Goal: Task Accomplishment & Management: Manage account settings

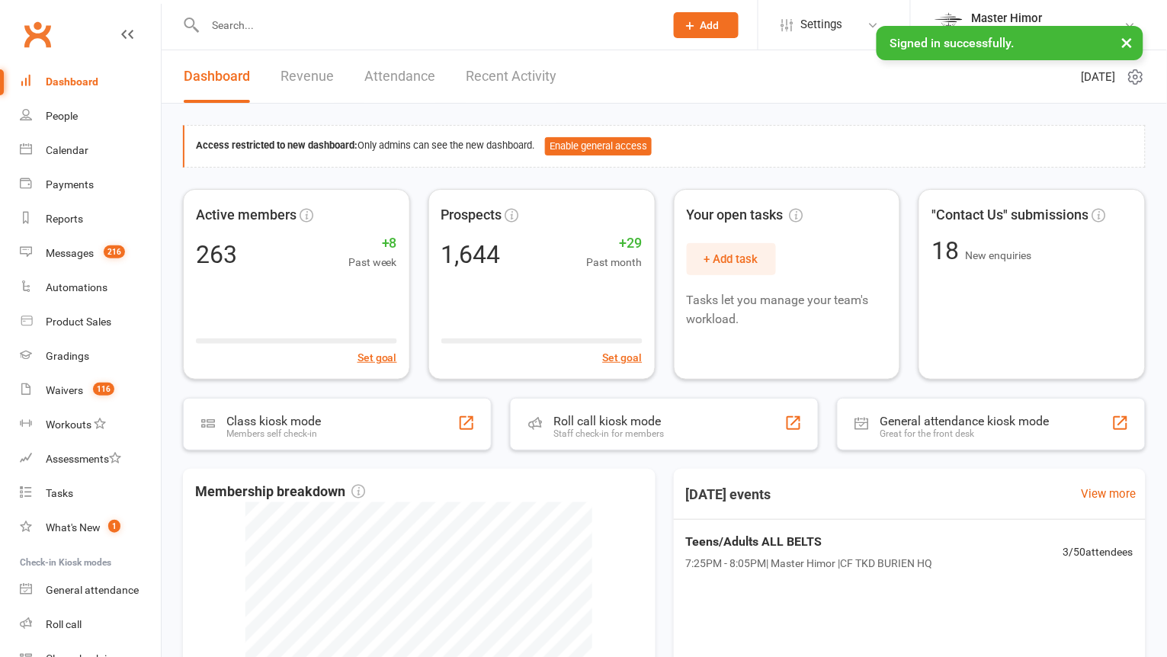
click at [289, 30] on input "text" at bounding box center [428, 24] width 454 height 21
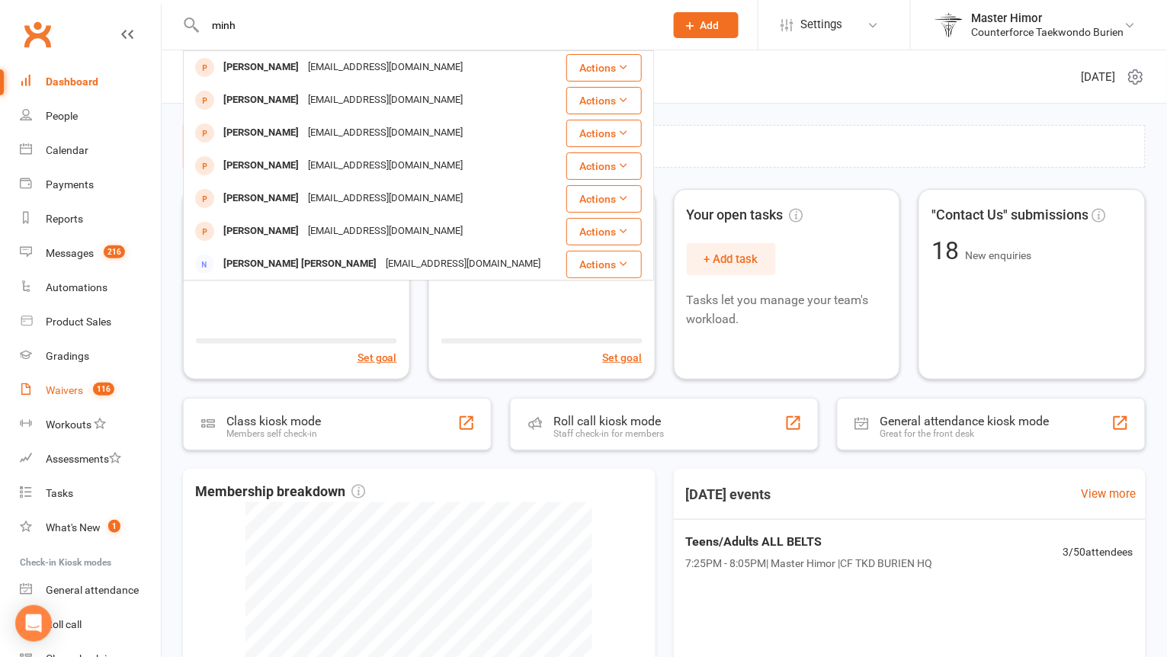
type input "minh"
click at [69, 387] on div "Waivers" at bounding box center [64, 390] width 37 height 12
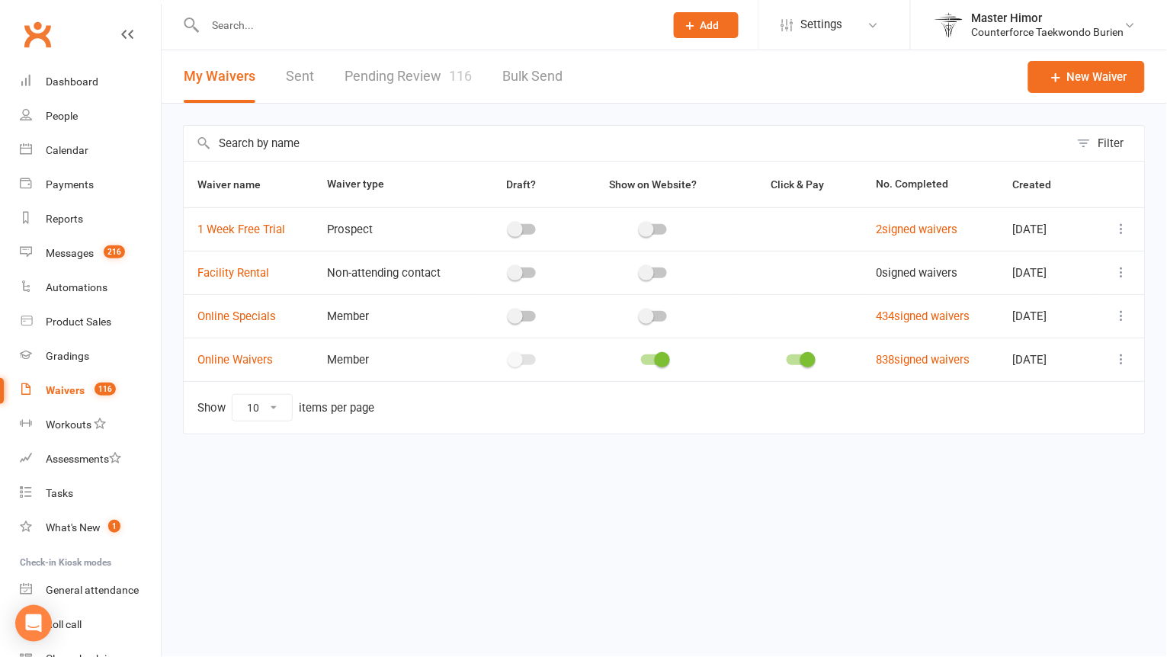
click at [362, 82] on link "Pending Review 116" at bounding box center [408, 76] width 127 height 53
select select "100"
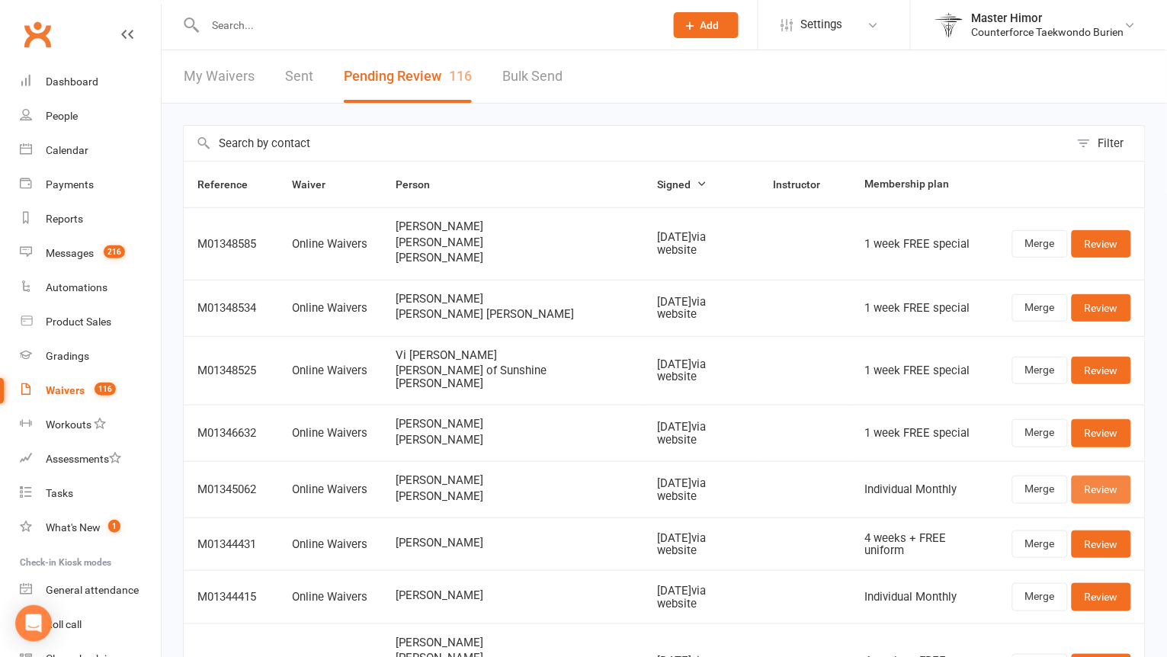
click at [1103, 476] on link "Review" at bounding box center [1101, 489] width 59 height 27
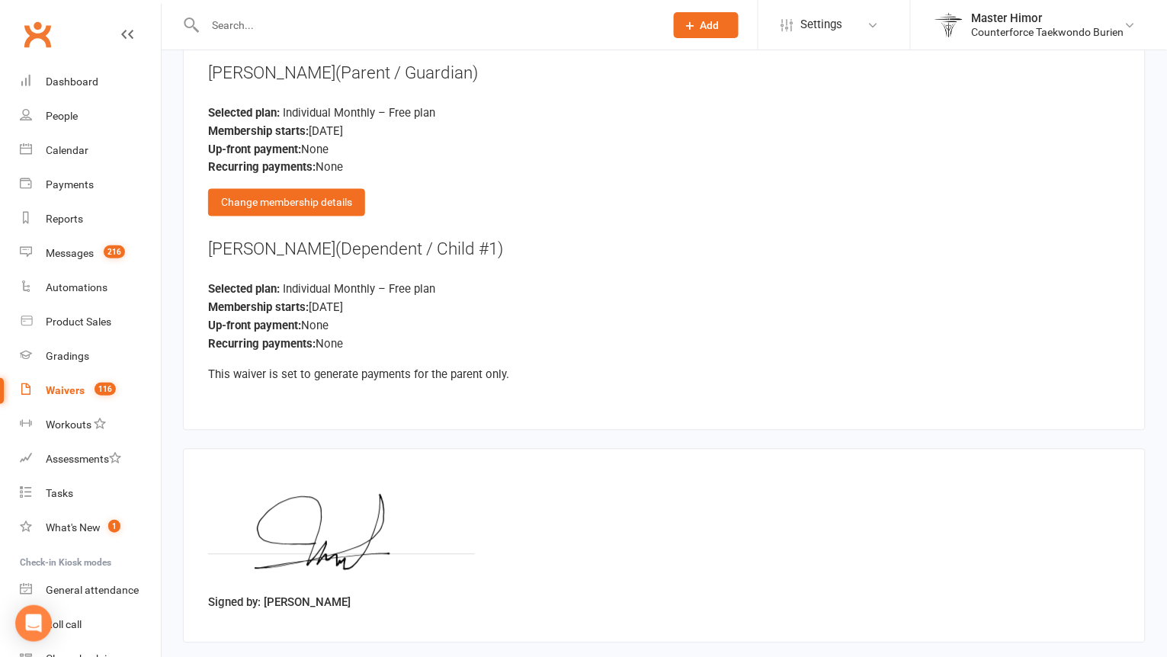
scroll to position [2156, 0]
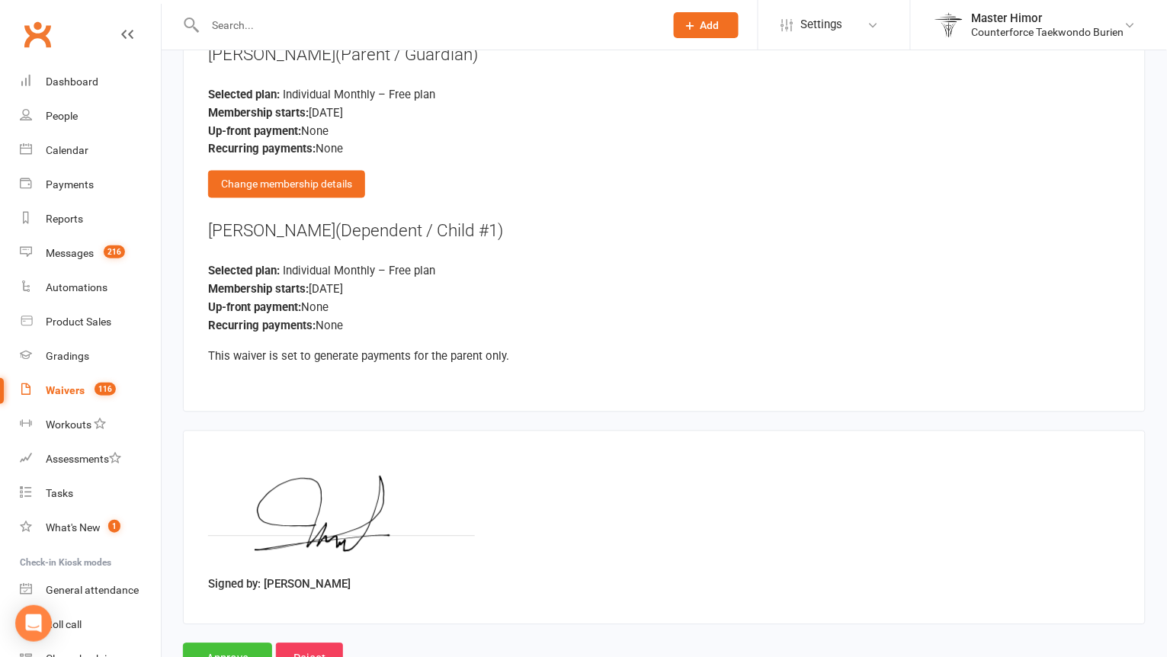
click at [242, 644] on input "Approve" at bounding box center [227, 660] width 89 height 32
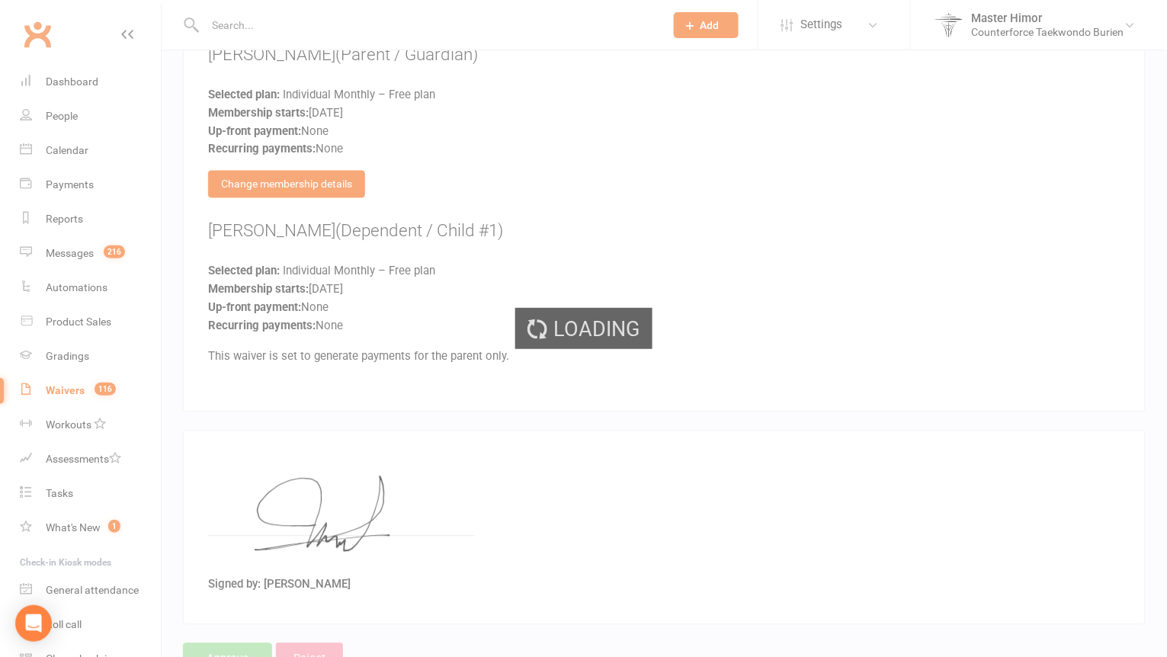
select select "100"
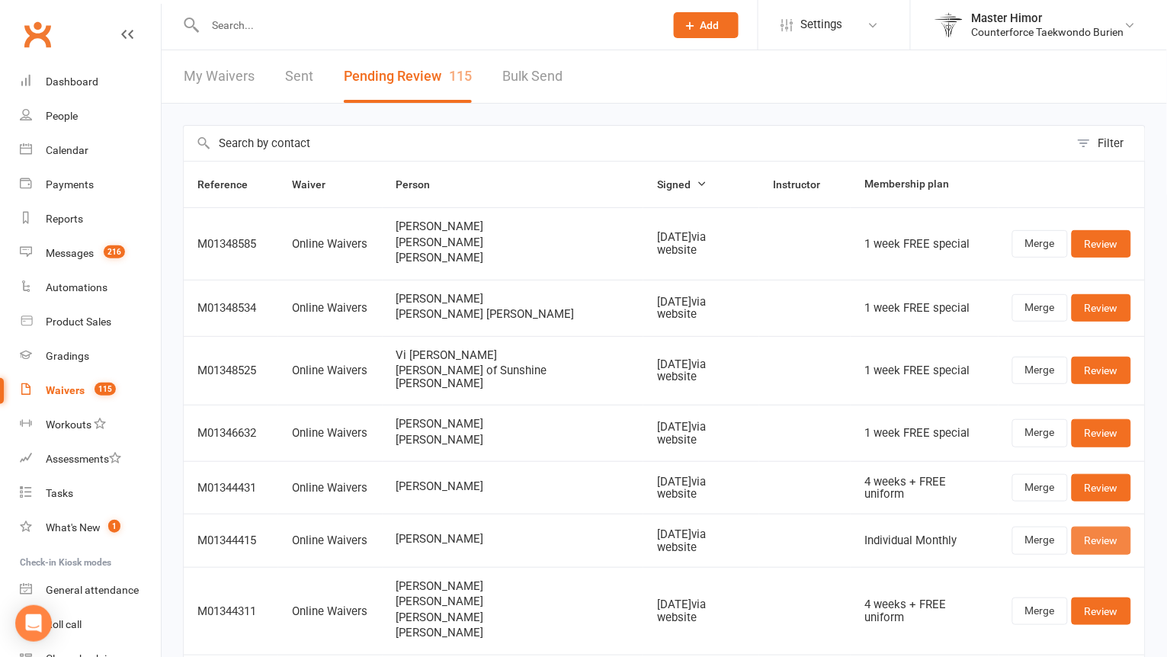
click at [1091, 532] on link "Review" at bounding box center [1101, 540] width 59 height 27
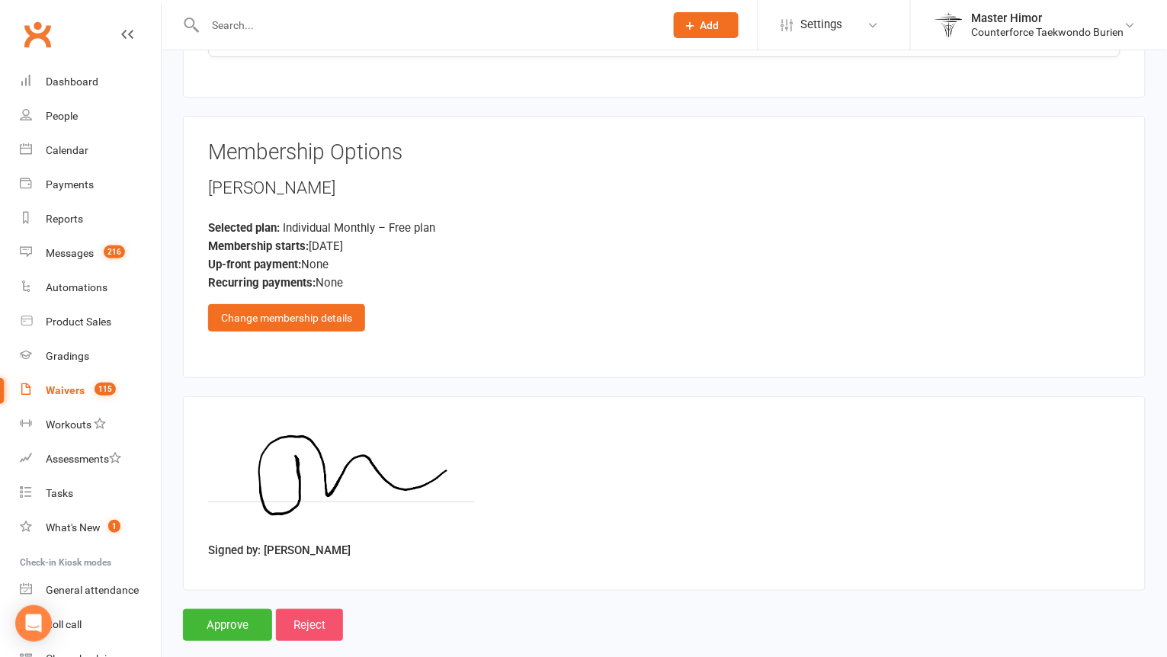
scroll to position [1442, 0]
click at [238, 610] on input "Approve" at bounding box center [227, 626] width 89 height 32
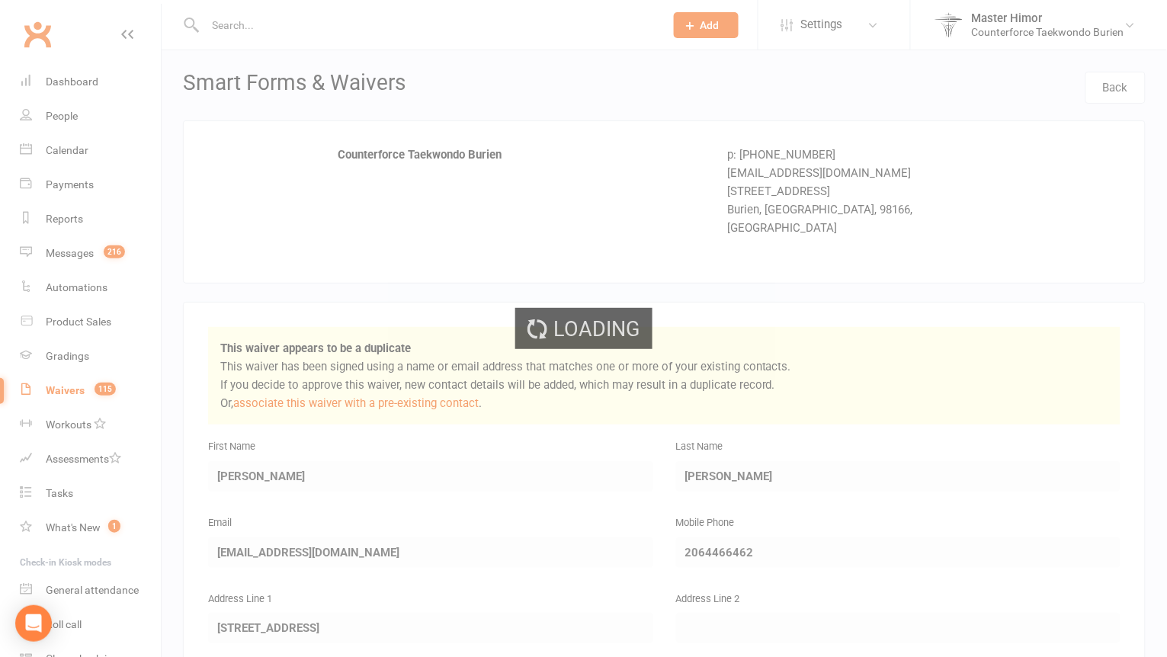
select select "100"
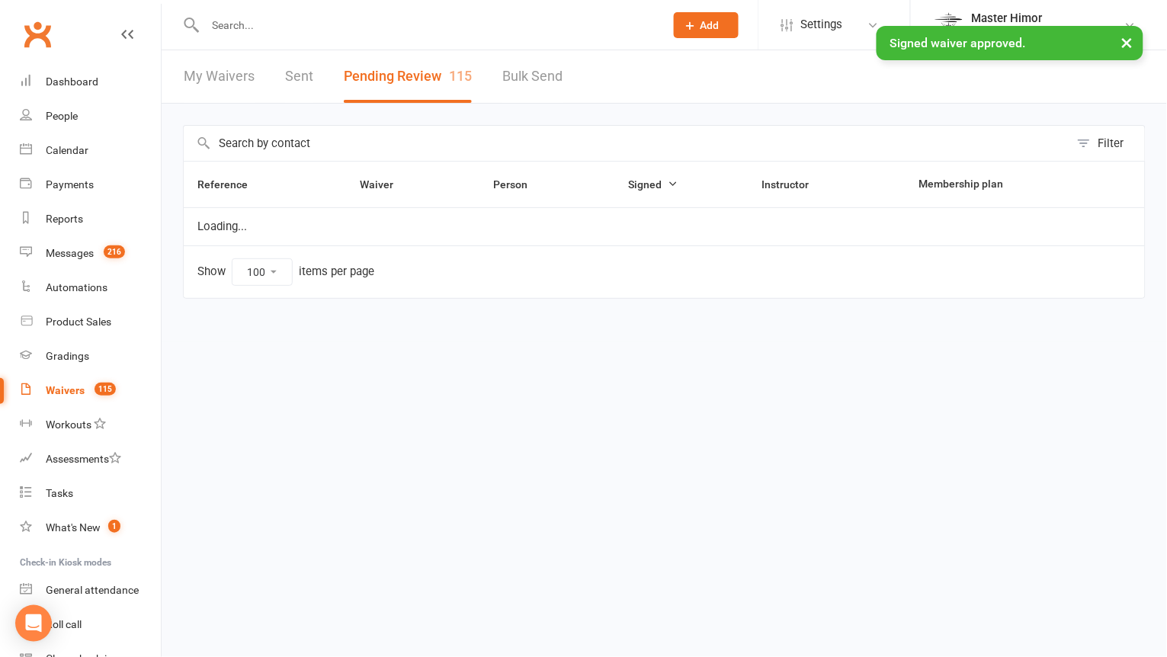
drag, startPoint x: 385, startPoint y: 5, endPoint x: 387, endPoint y: 16, distance: 10.8
click at [387, 5] on div at bounding box center [418, 25] width 471 height 50
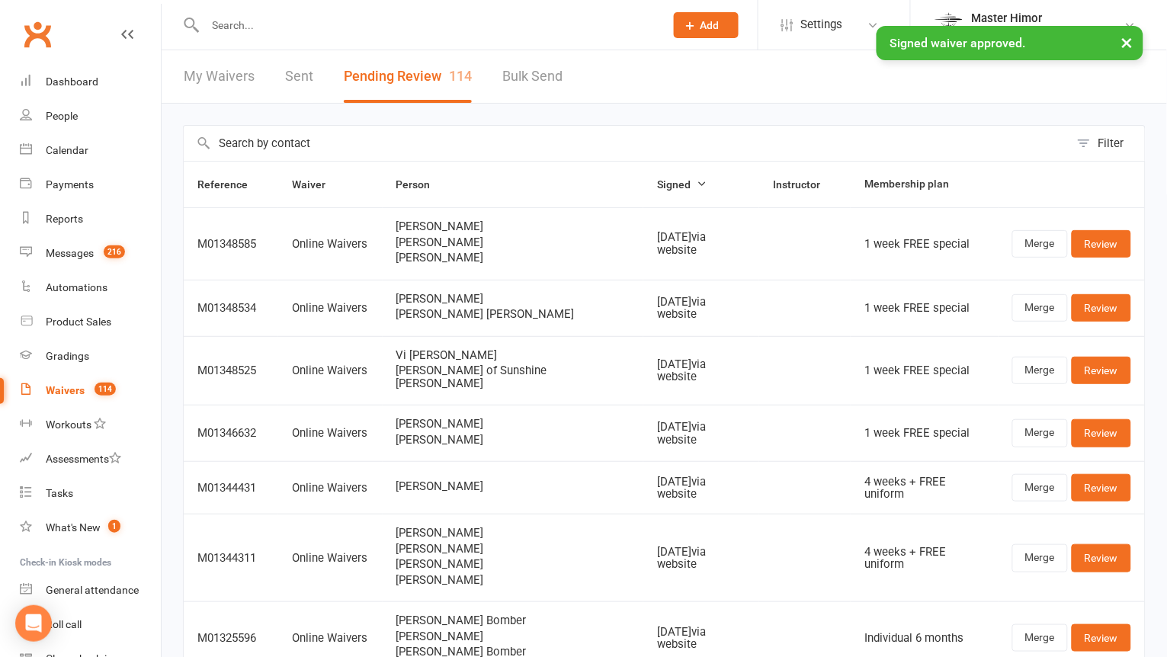
click at [387, 18] on input "text" at bounding box center [428, 24] width 454 height 21
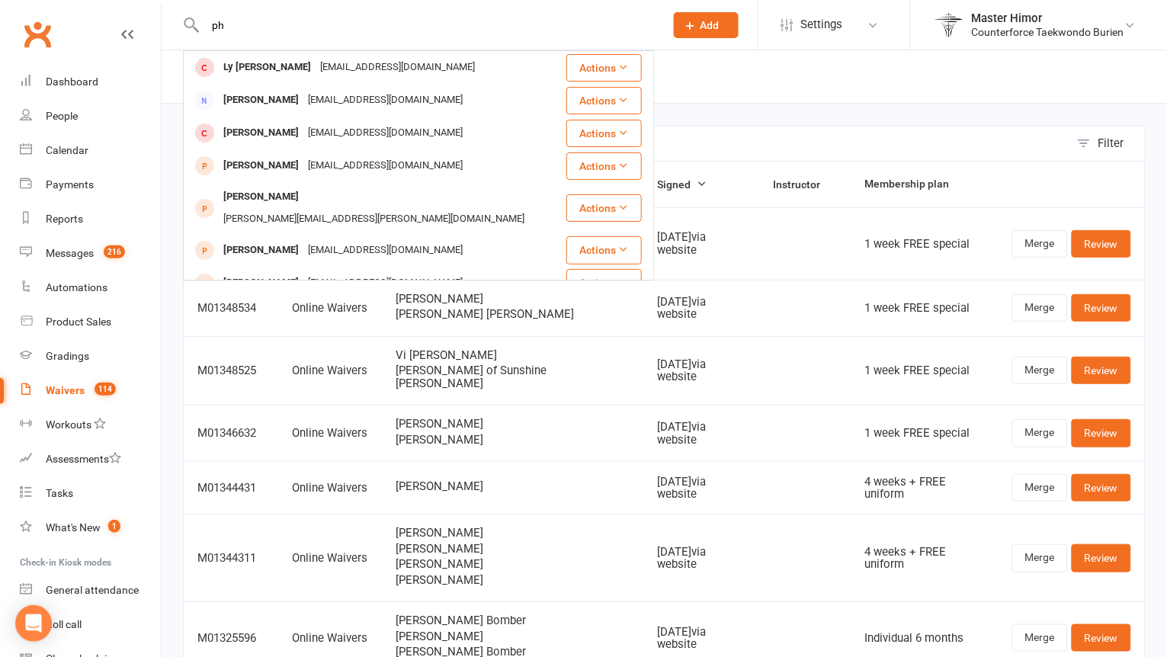
type input "p"
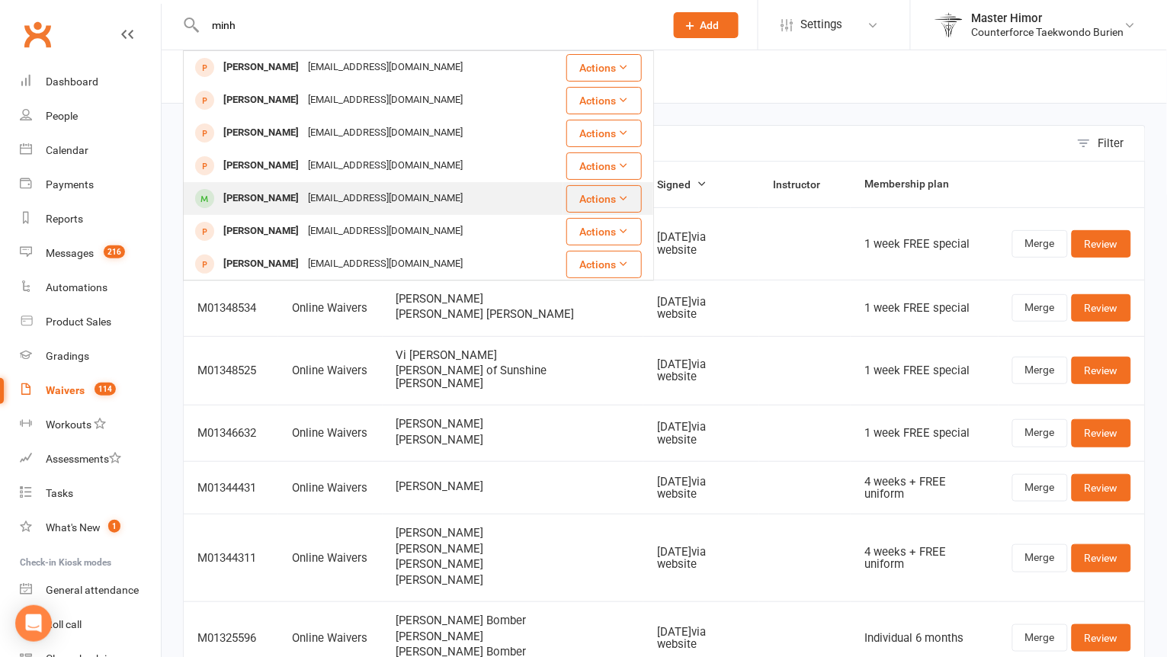
type input "minh"
click at [329, 194] on div "[EMAIL_ADDRESS][DOMAIN_NAME]" at bounding box center [385, 199] width 164 height 22
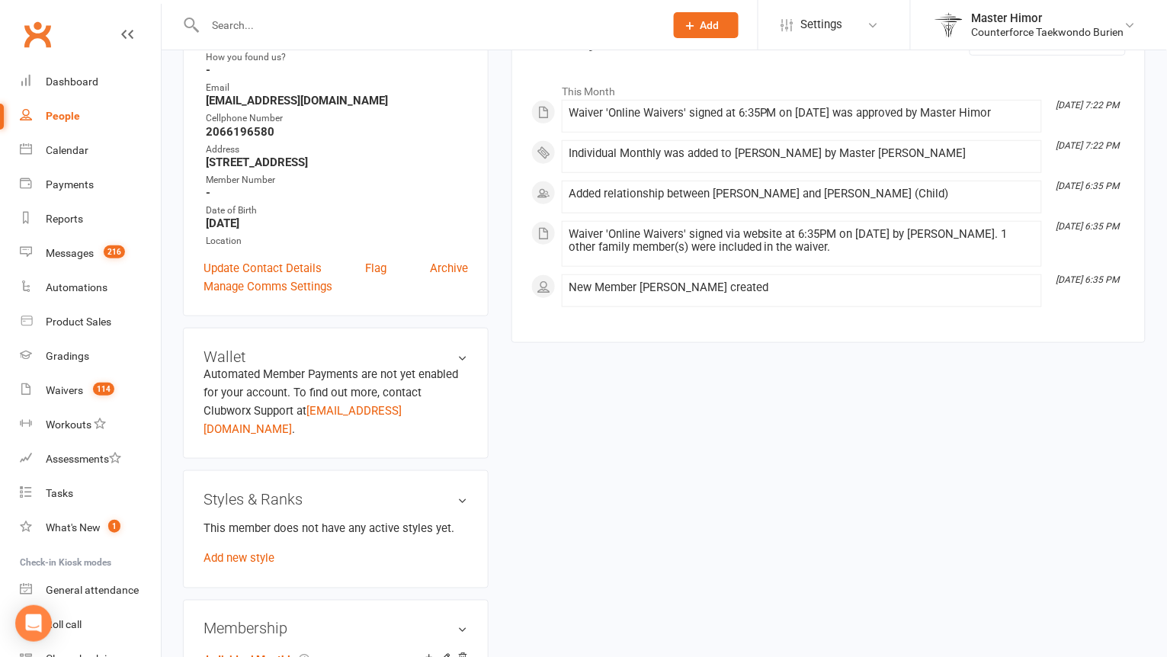
scroll to position [456, 0]
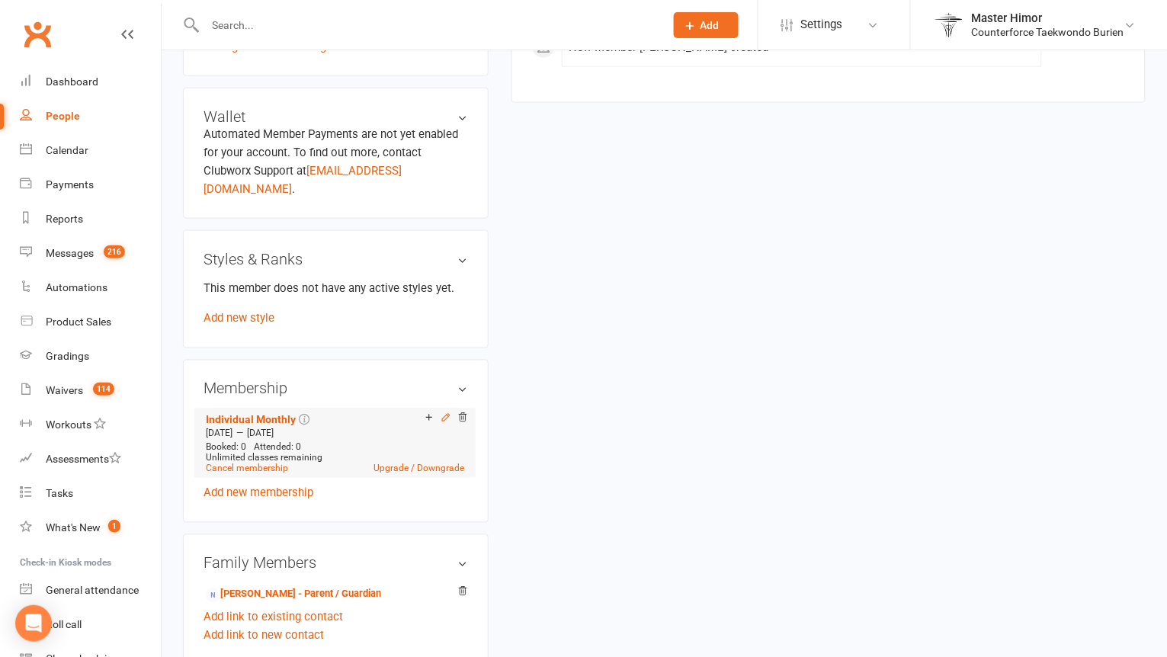
click at [443, 415] on icon at bounding box center [445, 418] width 7 height 7
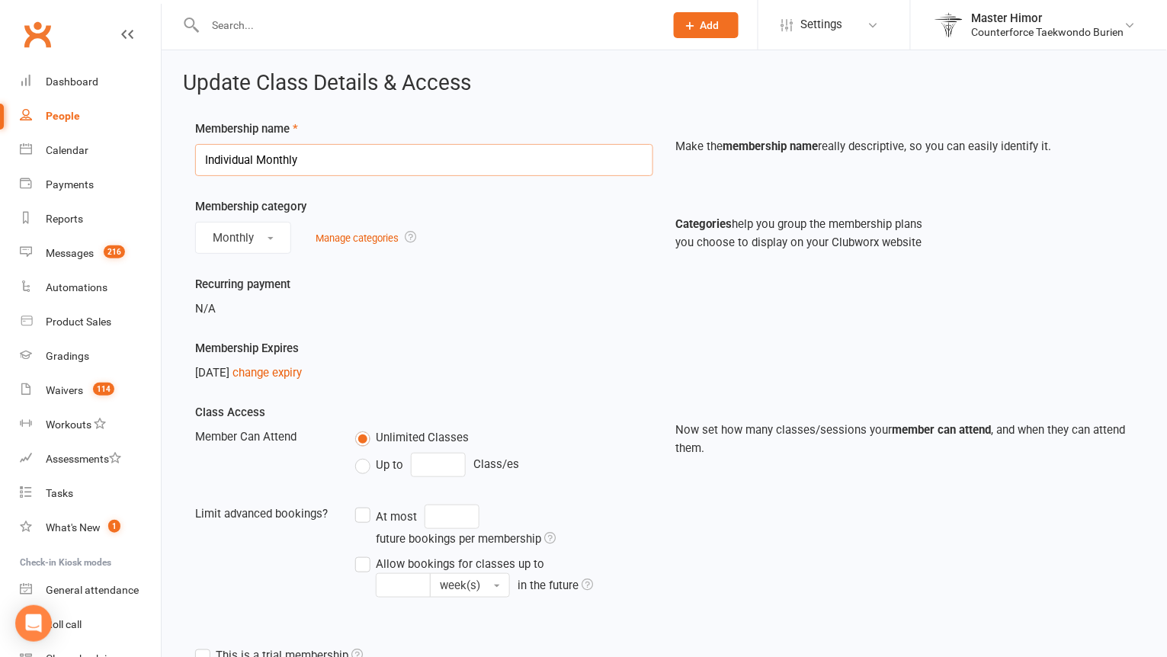
drag, startPoint x: 307, startPoint y: 160, endPoint x: 169, endPoint y: 146, distance: 139.5
click at [172, 155] on div "Update Class Details & Access Membership name Individual Monthly Make the membe…" at bounding box center [665, 492] width 1006 height 884
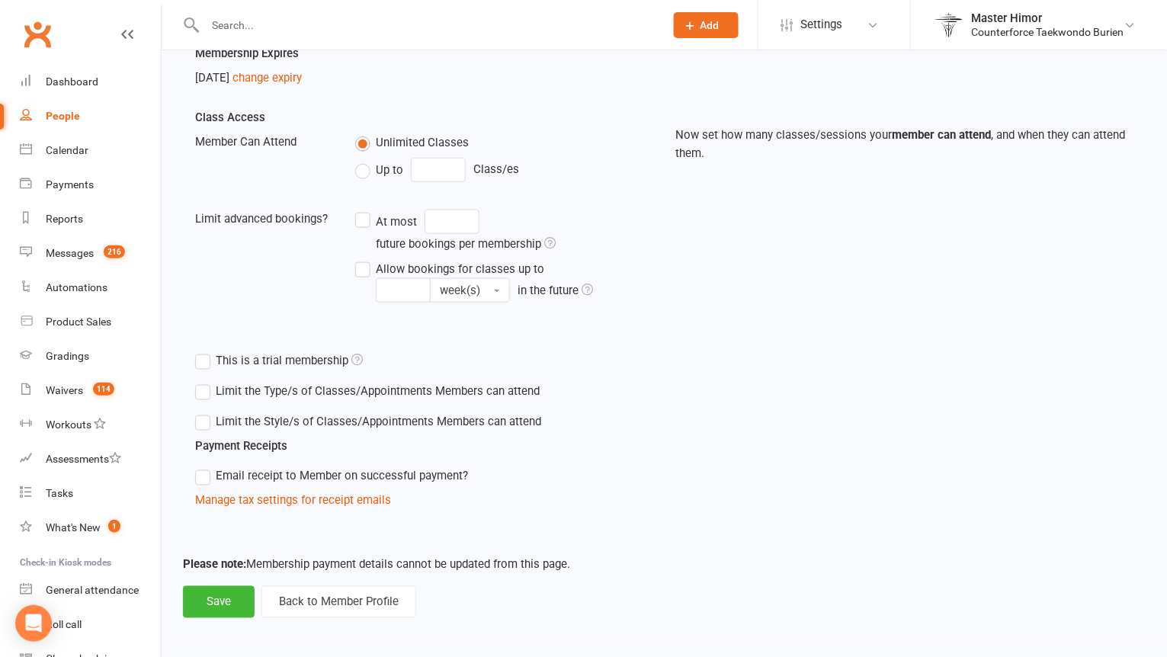
scroll to position [294, 0]
type input "4WKS FB SPECIAL"
click at [226, 603] on button "Save" at bounding box center [219, 604] width 72 height 32
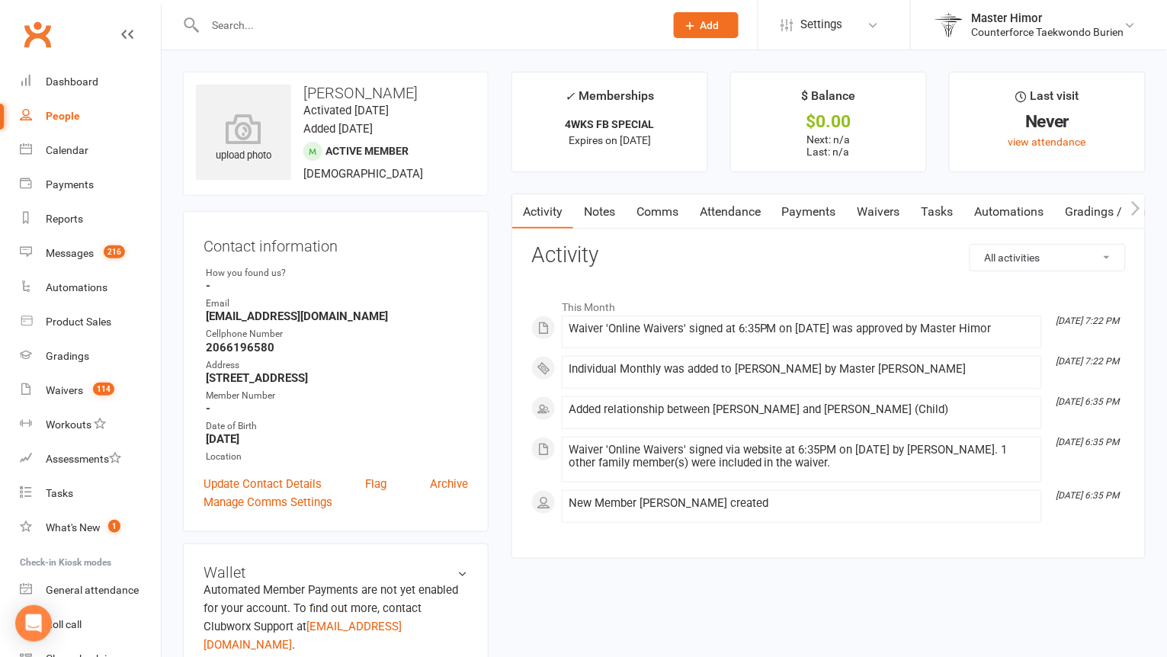
click at [299, 27] on input "text" at bounding box center [428, 24] width 454 height 21
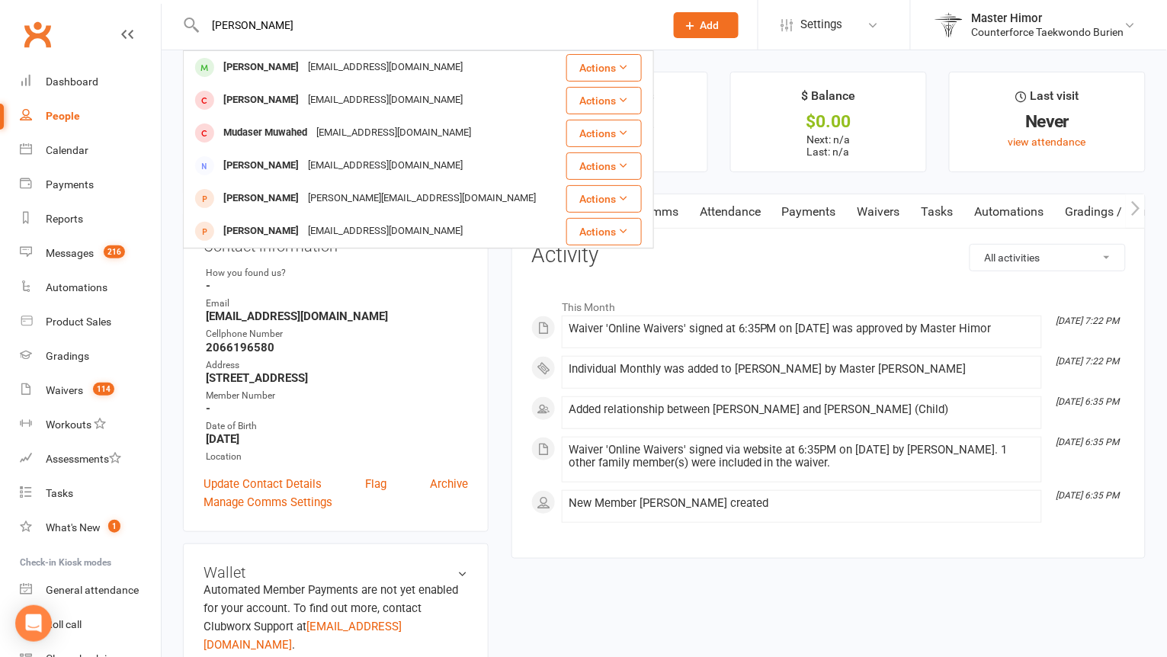
type input "[PERSON_NAME]"
click at [275, 70] on div "[PERSON_NAME]" at bounding box center [261, 67] width 85 height 22
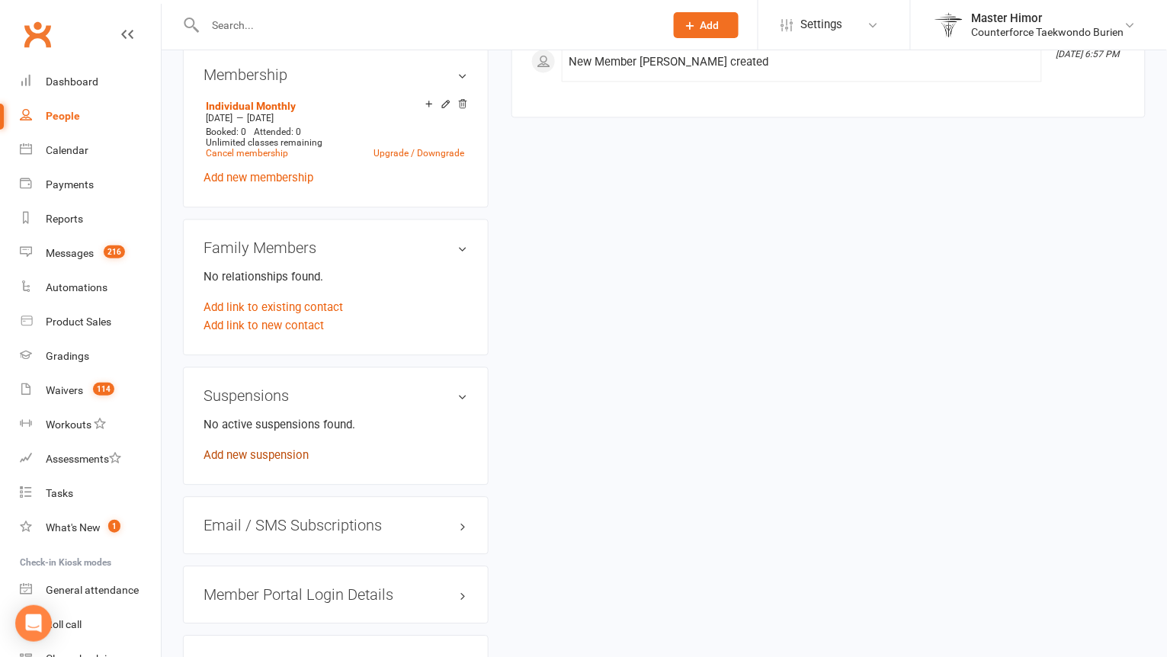
scroll to position [717, 0]
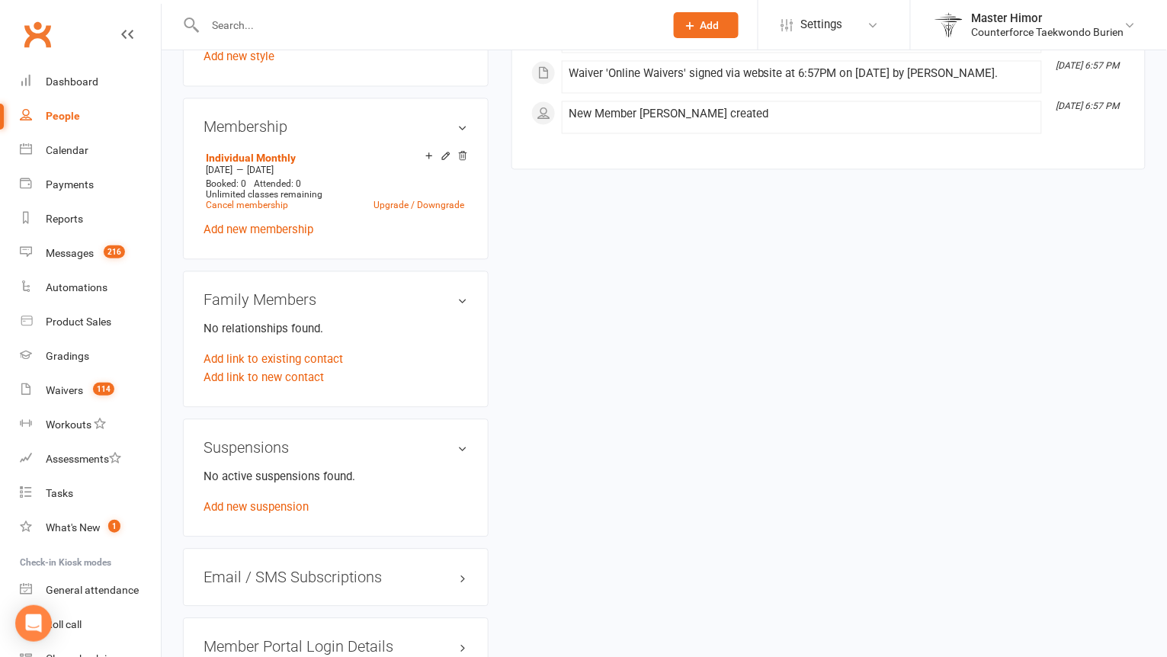
click at [445, 151] on icon at bounding box center [446, 156] width 11 height 11
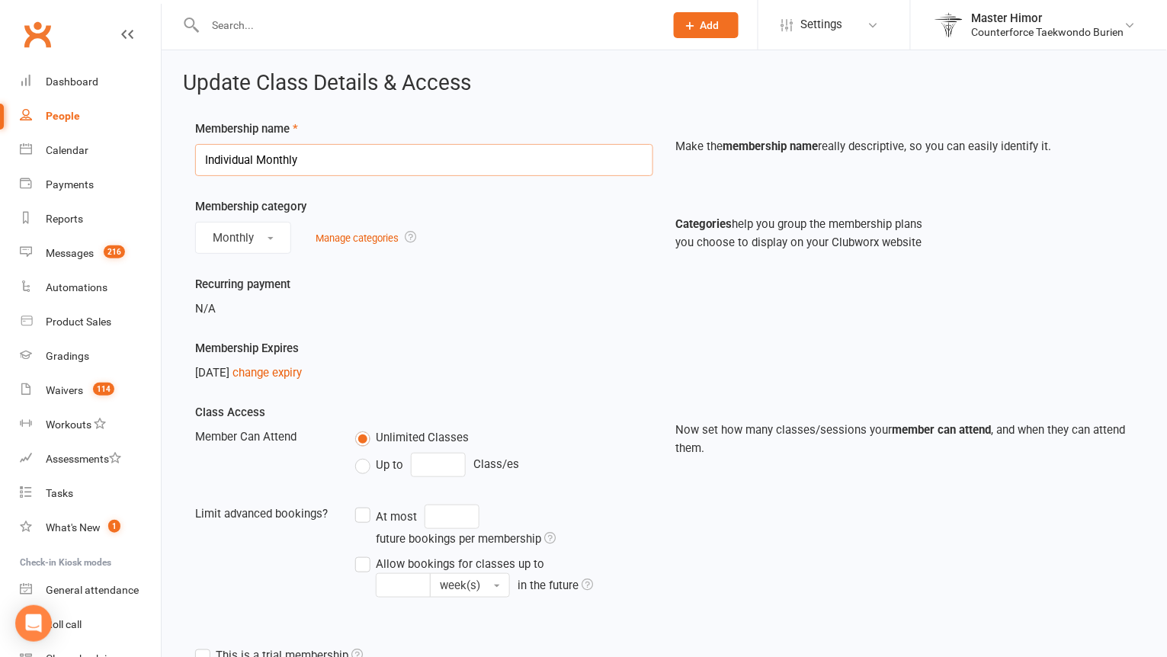
click at [339, 159] on input "Individual Monthly" at bounding box center [424, 160] width 458 height 32
drag, startPoint x: 336, startPoint y: 160, endPoint x: 176, endPoint y: 159, distance: 160.1
click at [178, 160] on div "Update Class Details & Access Membership name Individual Monthly Make the membe…" at bounding box center [665, 492] width 1006 height 884
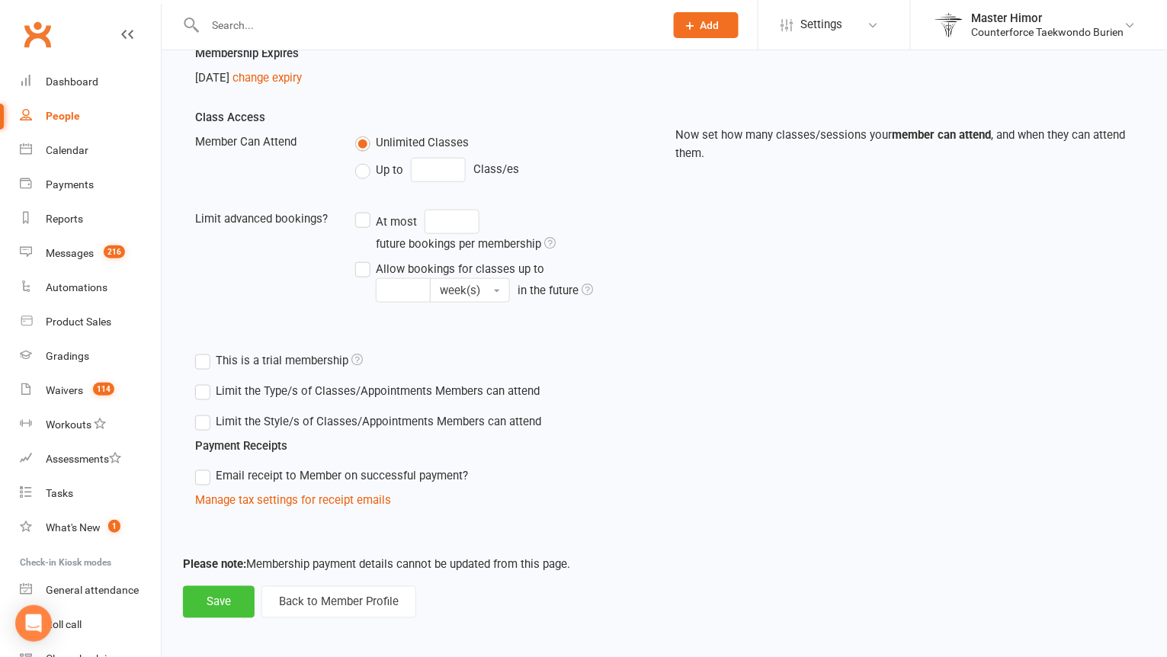
scroll to position [294, 0]
type input "4wks FB SPECIAL"
click at [231, 612] on button "Save" at bounding box center [219, 604] width 72 height 32
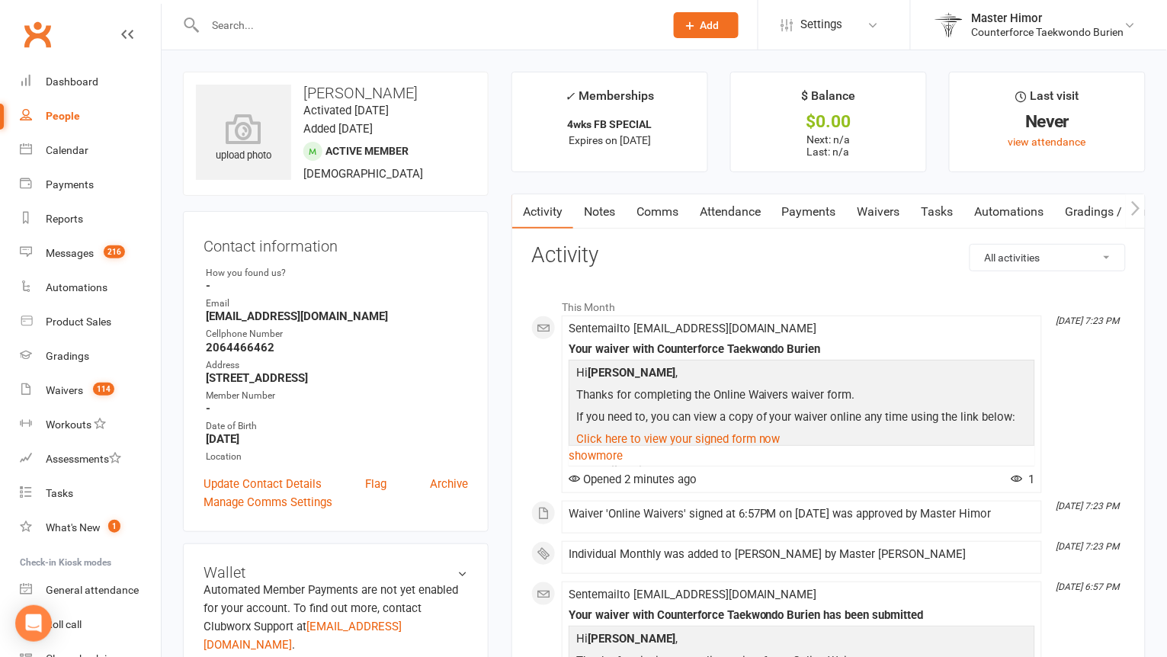
click at [372, 32] on input "text" at bounding box center [428, 24] width 454 height 21
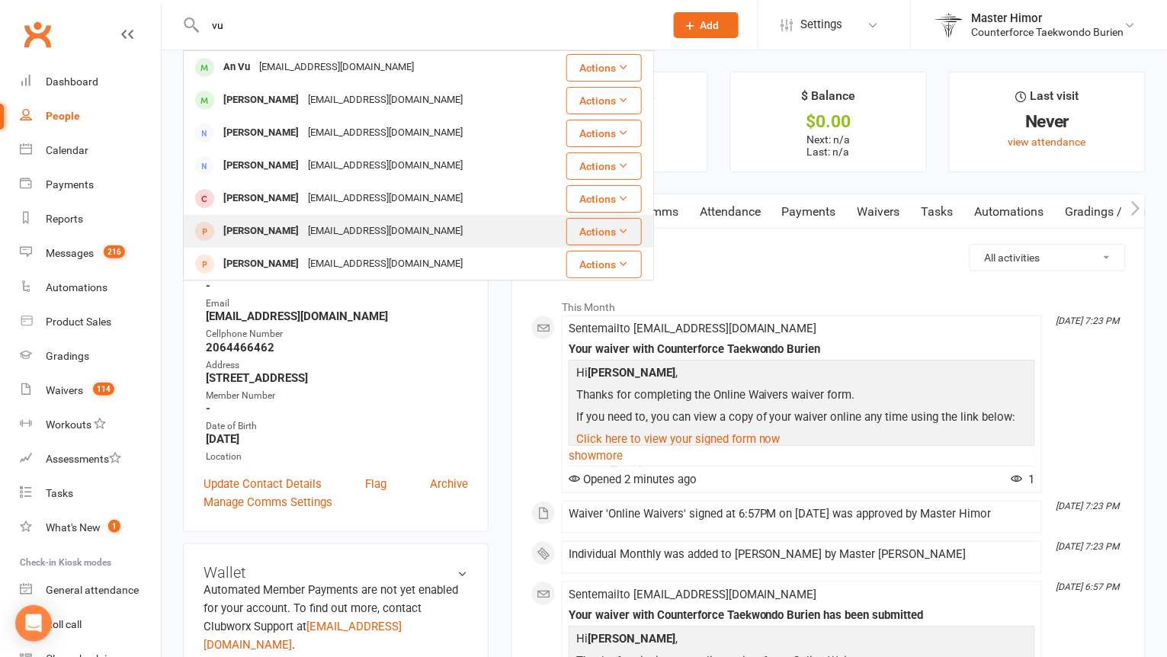
type input "vu"
click at [303, 236] on div "[EMAIL_ADDRESS][DOMAIN_NAME]" at bounding box center [385, 231] width 164 height 22
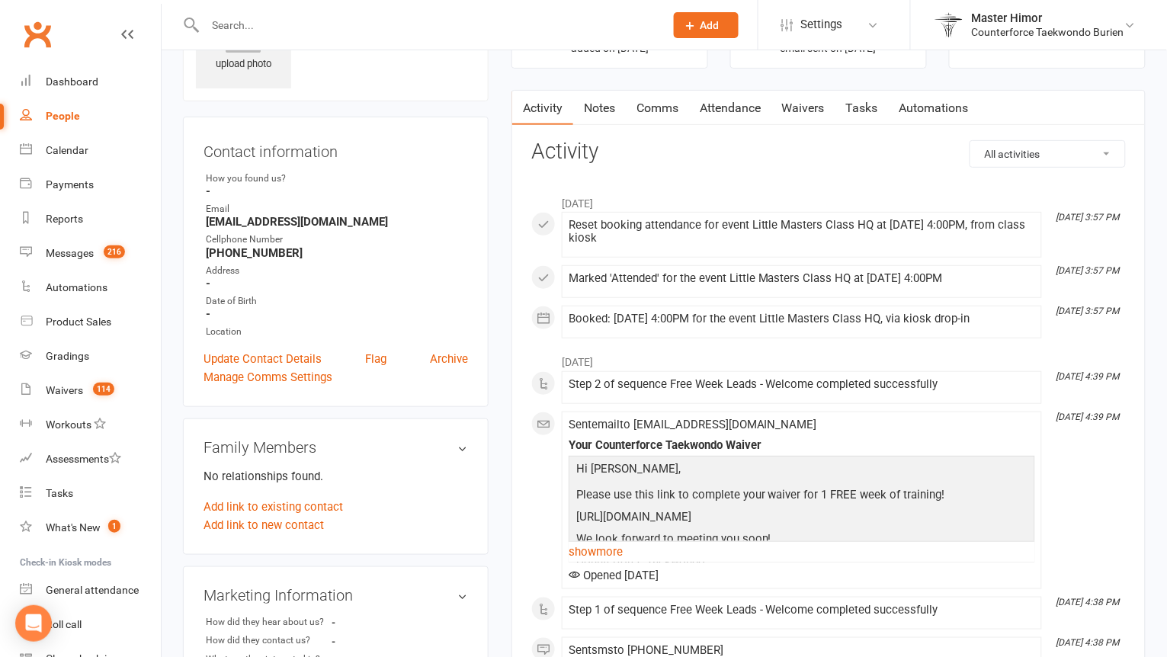
scroll to position [90, 0]
